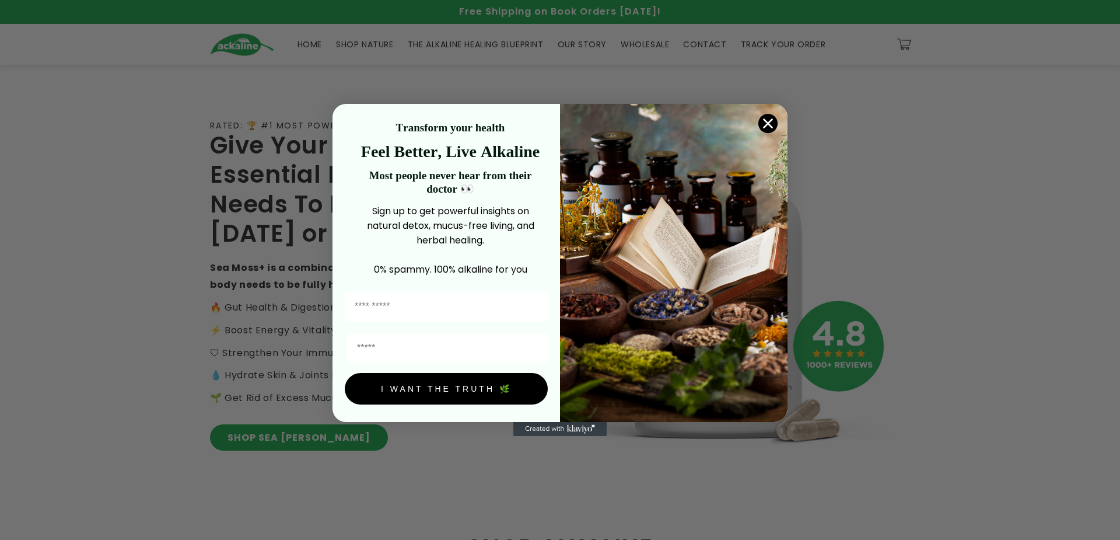
click at [281, 79] on circle "Close dialog" at bounding box center [768, 123] width 19 height 19
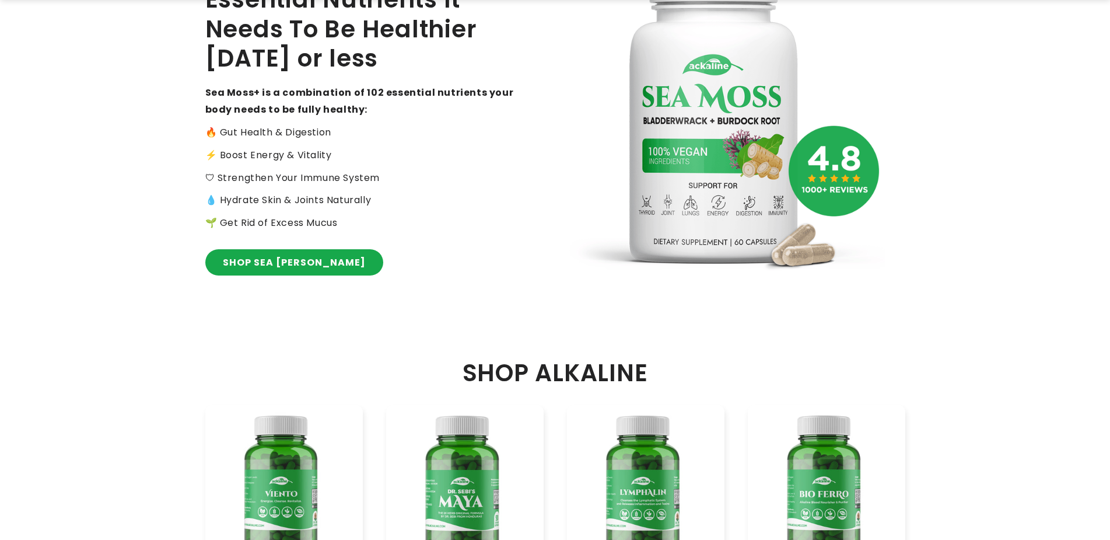
scroll to position [467, 0]
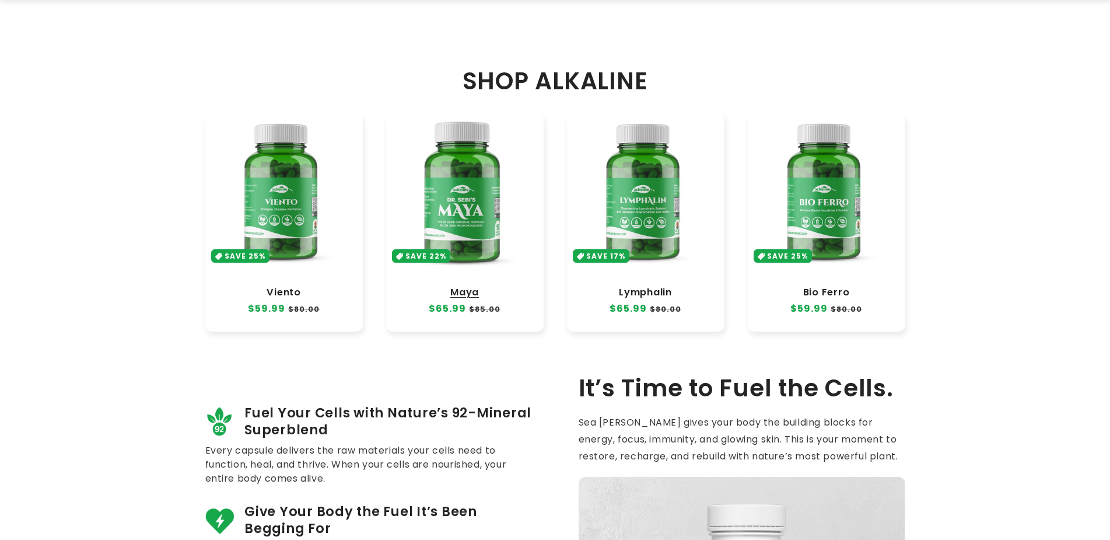
click at [281, 79] on link "Maya" at bounding box center [465, 293] width 134 height 12
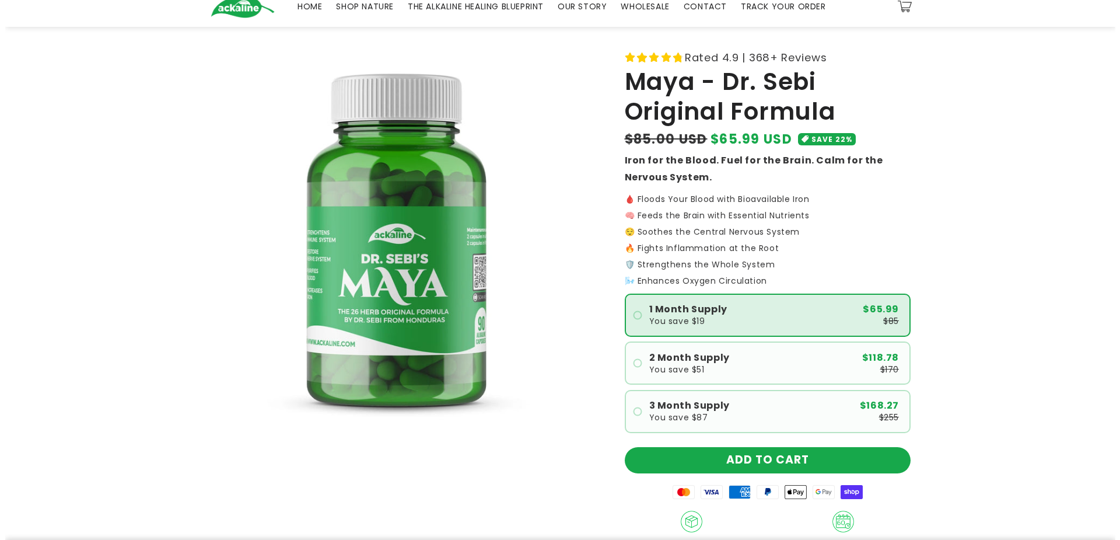
scroll to position [58, 0]
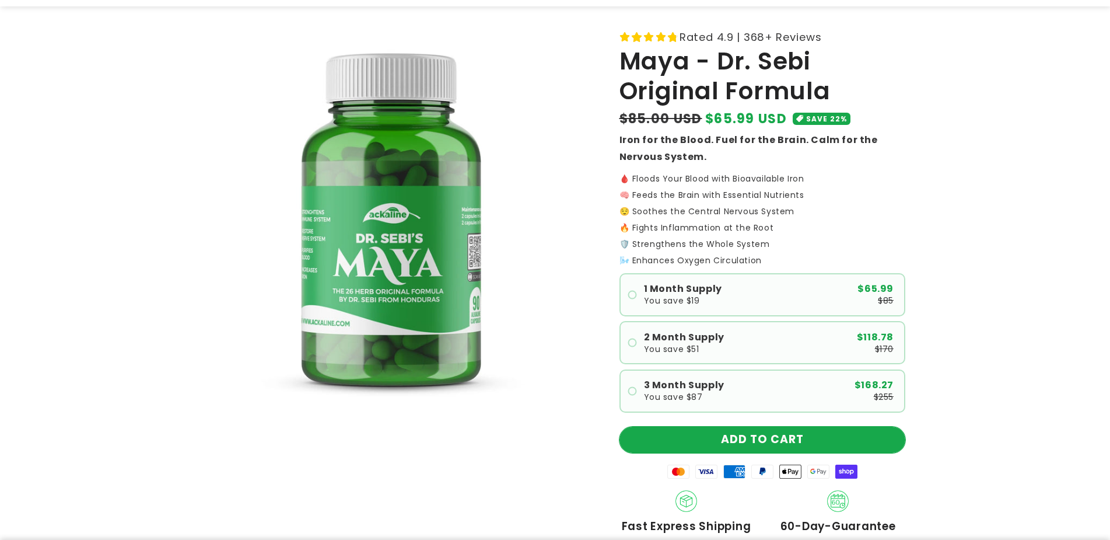
click at [751, 444] on button "ADD TO CART" at bounding box center [763, 440] width 286 height 26
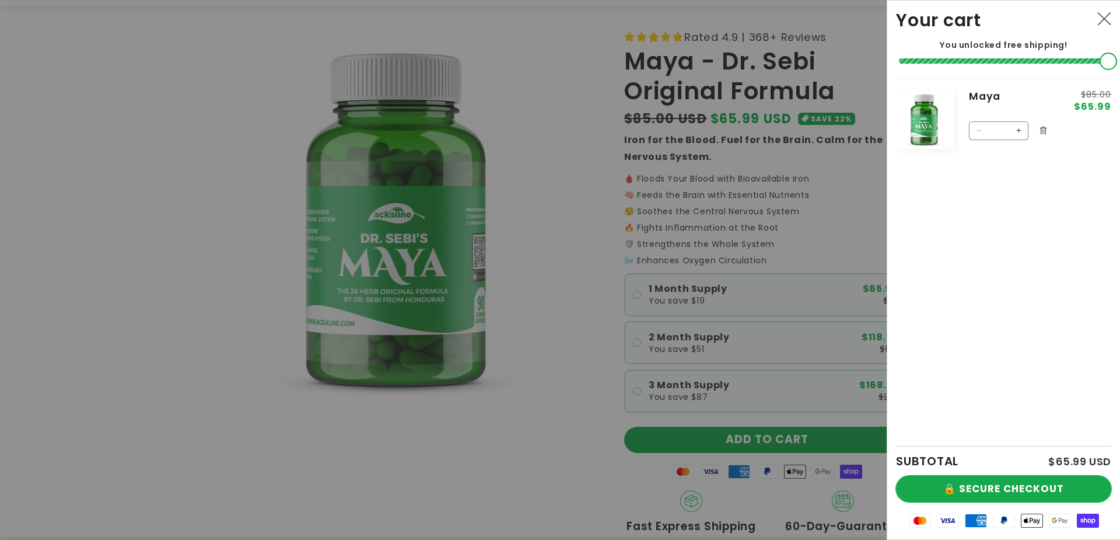
click at [939, 485] on button "🔒 SECURE CHECKOUT" at bounding box center [1003, 489] width 215 height 26
